Goal: Contribute content

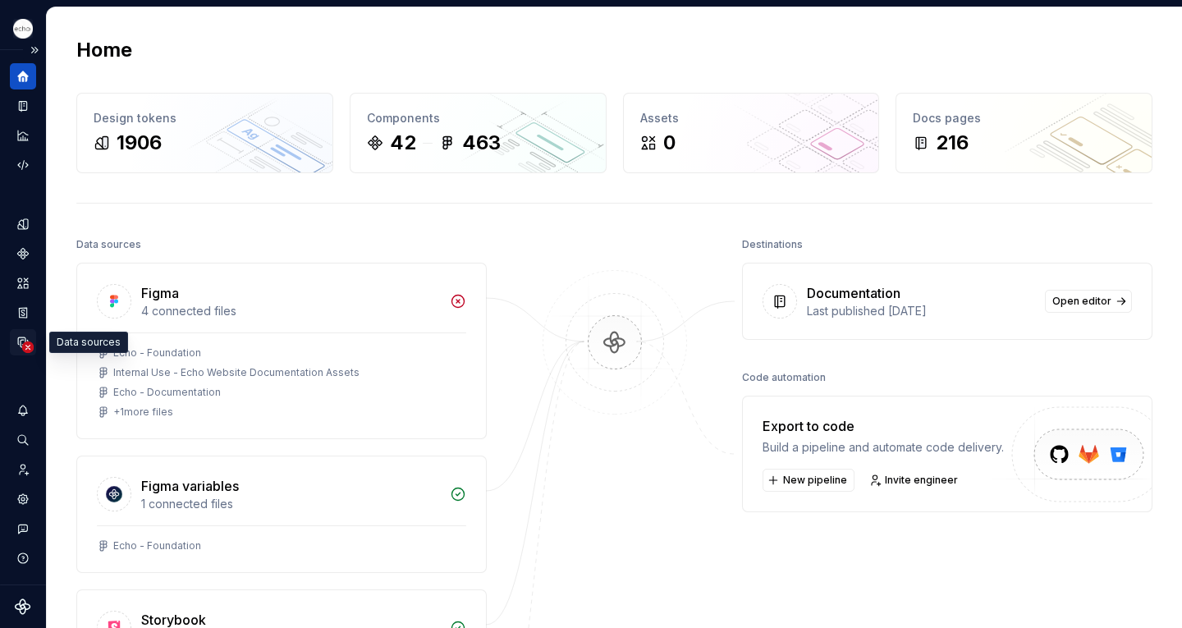
click at [23, 341] on icon "Data sources" at bounding box center [27, 346] width 11 height 11
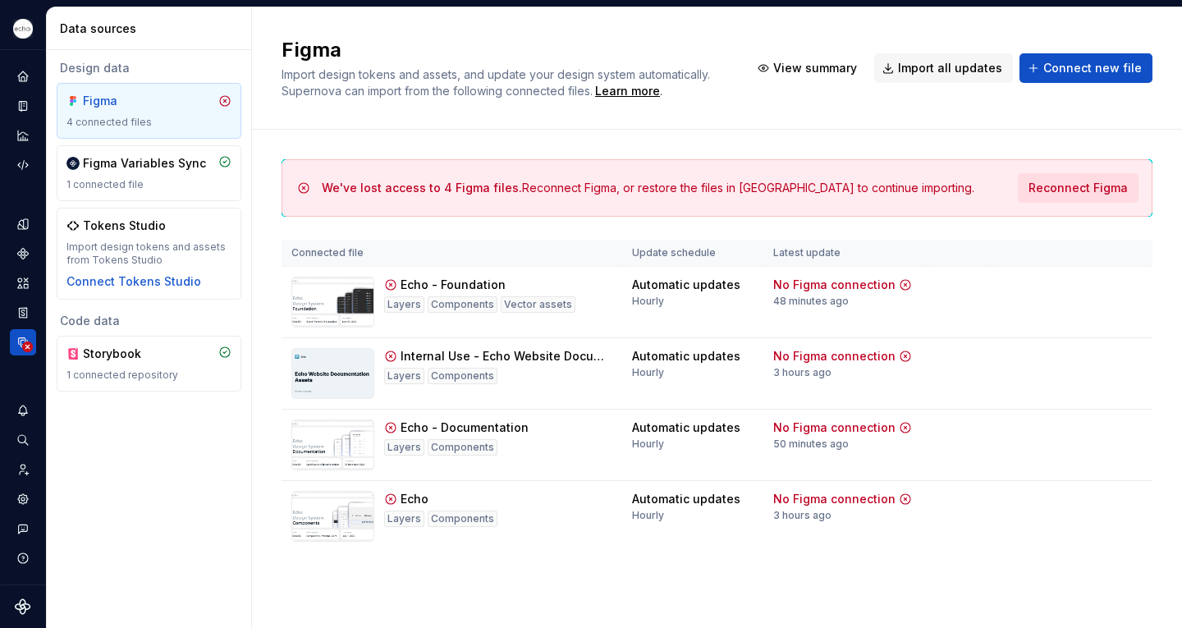
click at [1075, 194] on span "Reconnect Figma" at bounding box center [1077, 188] width 99 height 16
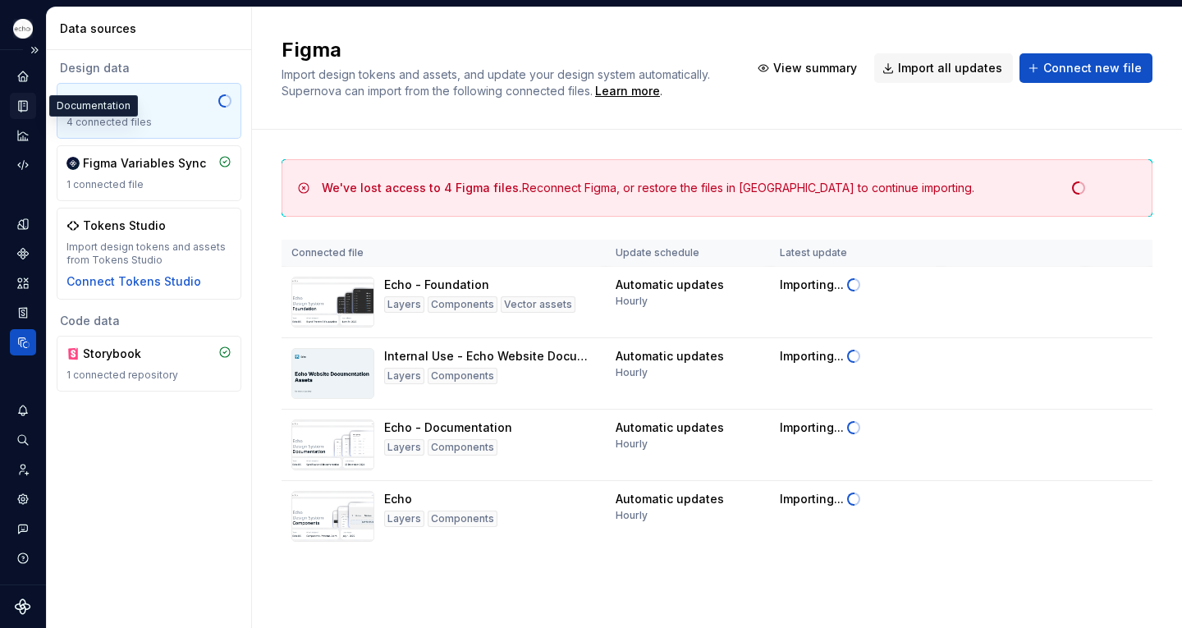
click at [23, 108] on icon "Documentation" at bounding box center [24, 106] width 7 height 9
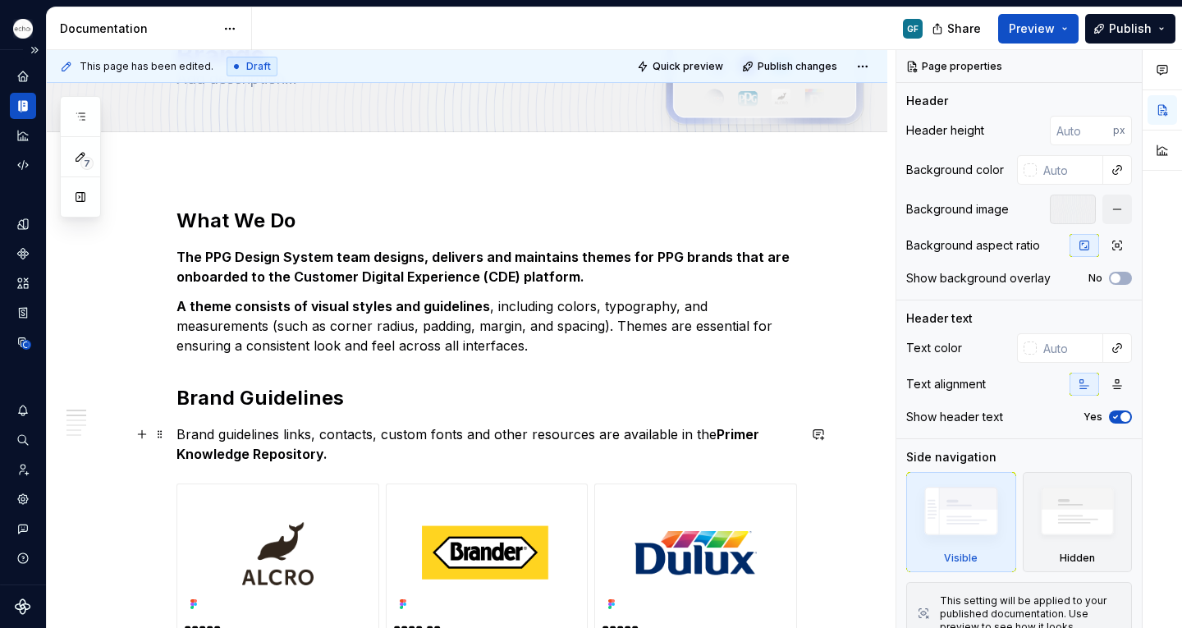
scroll to position [101, 0]
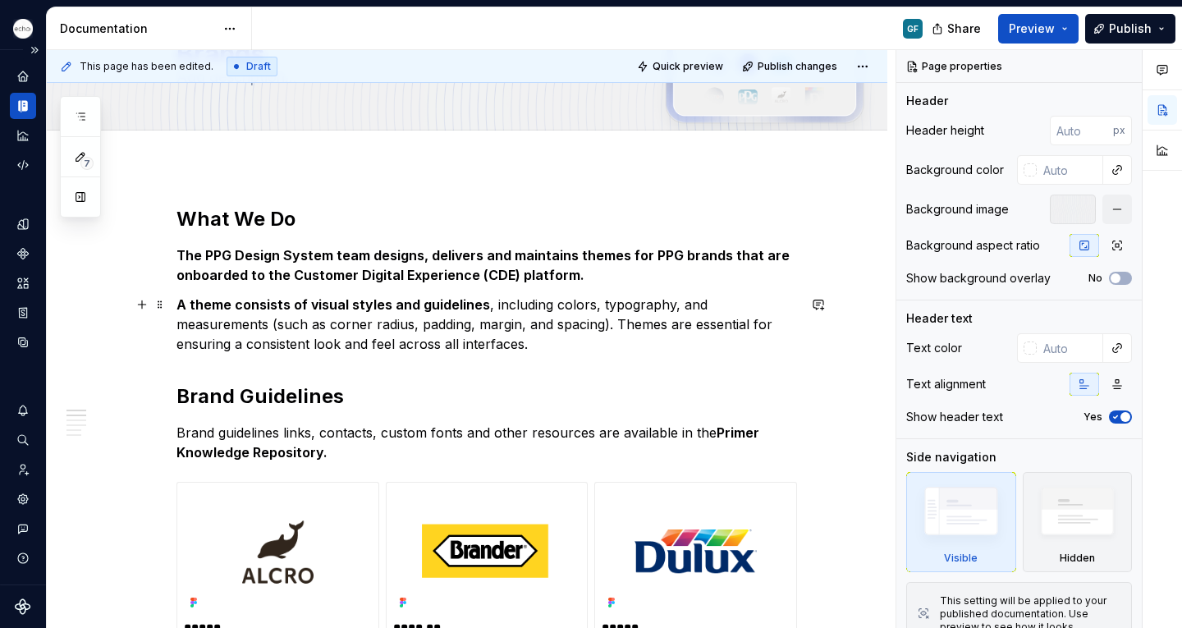
type textarea "*"
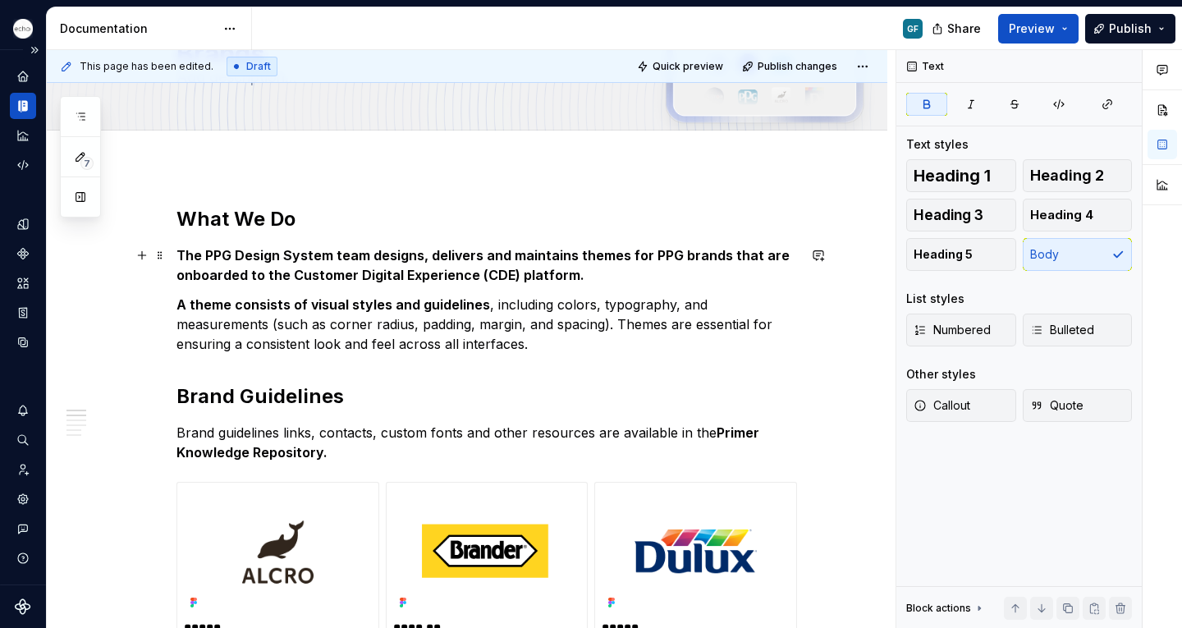
click at [573, 272] on strong "The PPG Design System team designs, delivers and maintains themes for PPG brand…" at bounding box center [484, 265] width 616 height 36
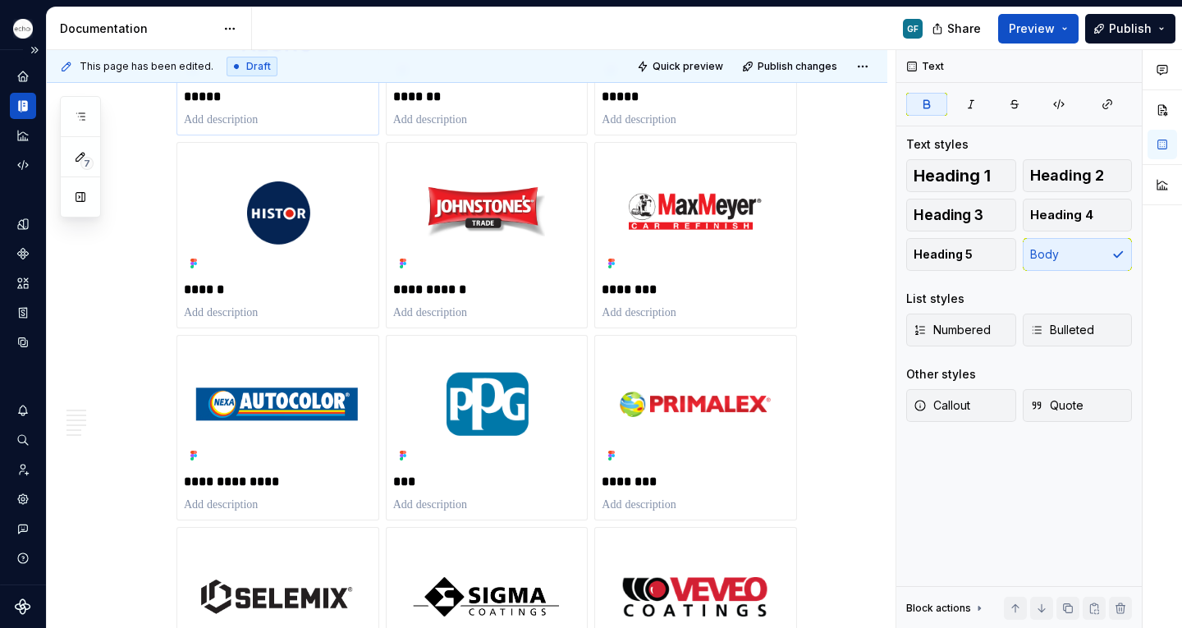
scroll to position [634, 0]
click at [301, 113] on p at bounding box center [278, 119] width 188 height 16
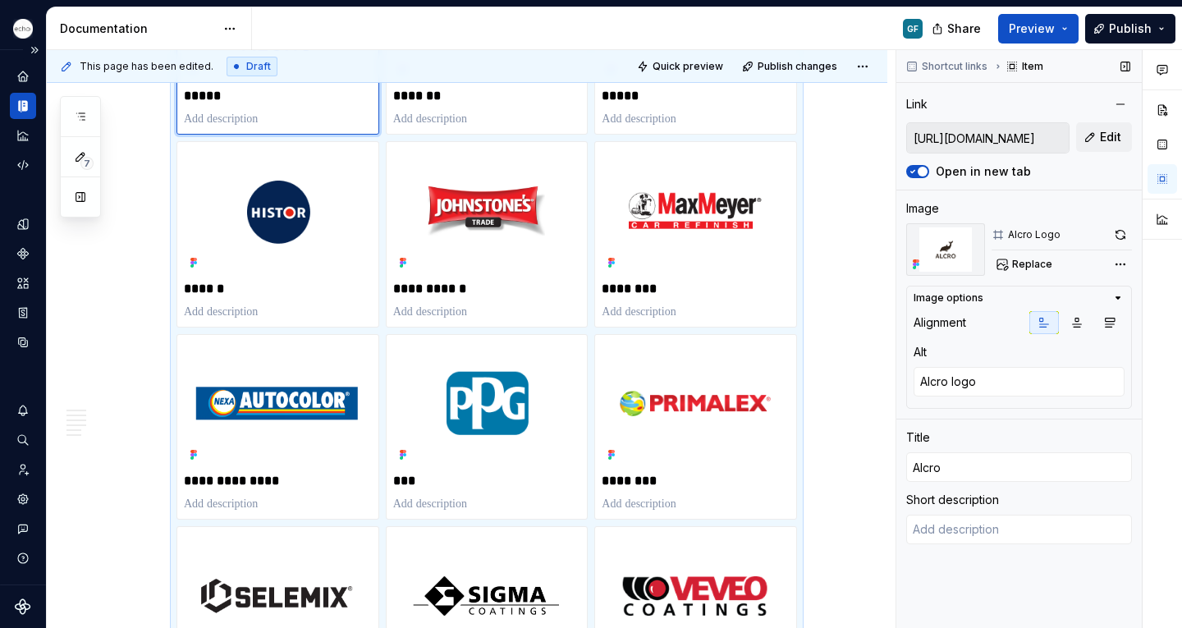
click at [1000, 131] on input "[URL][DOMAIN_NAME]" at bounding box center [988, 138] width 162 height 30
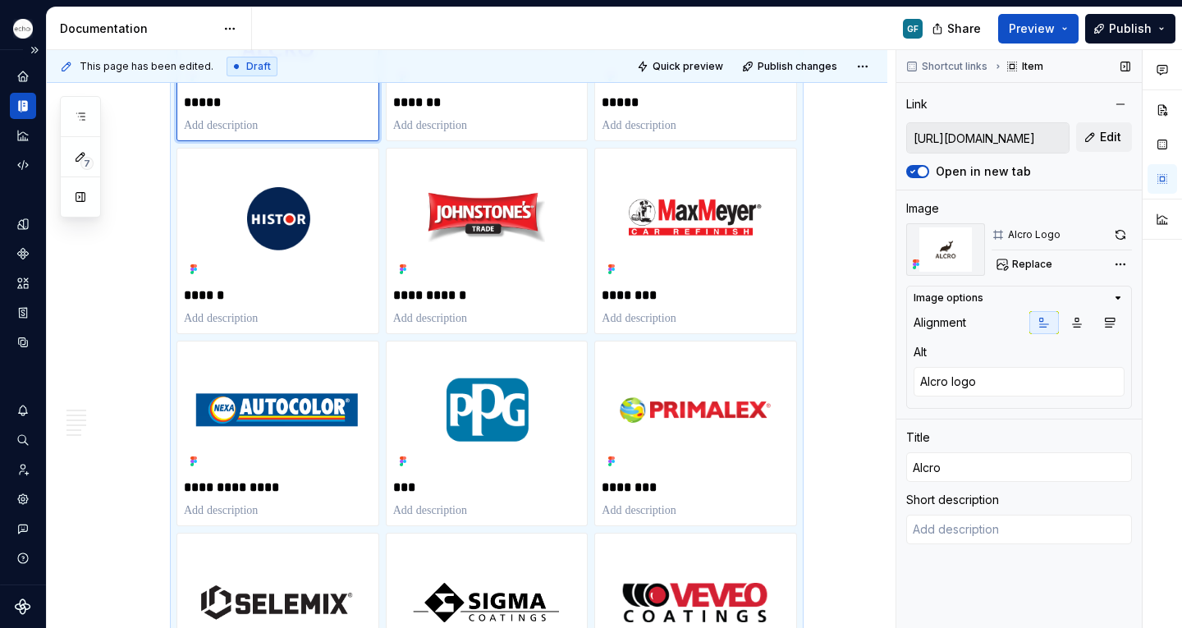
scroll to position [640, 0]
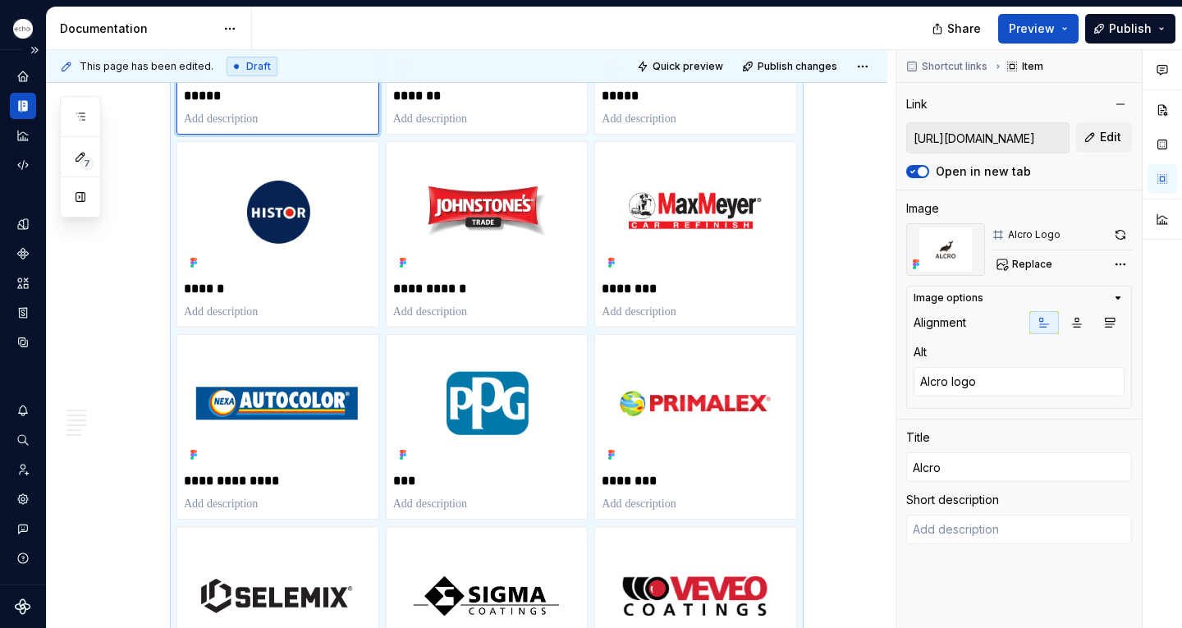
type textarea "*"
